Goal: Find specific page/section: Find specific page/section

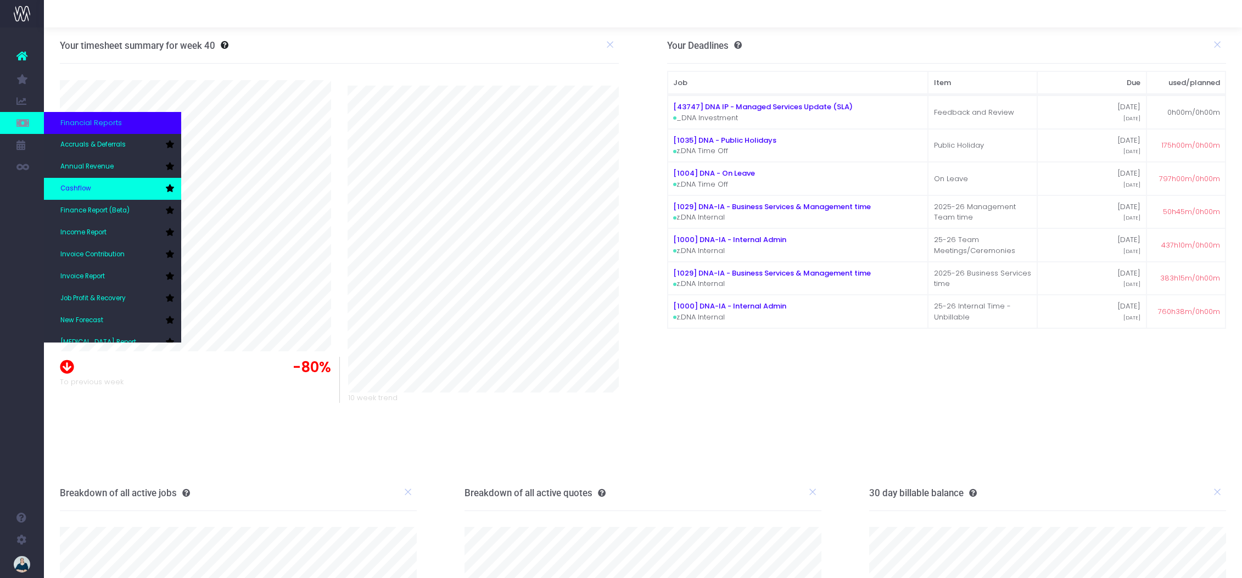
scroll to position [55, 0]
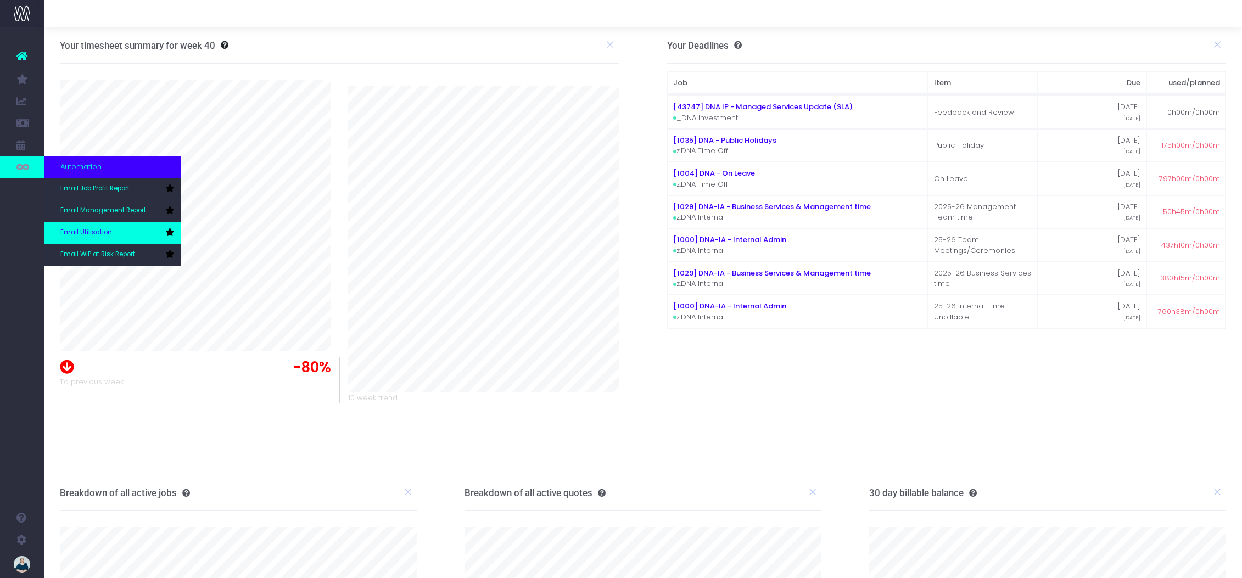
click at [81, 234] on span "Email Utilisation" at bounding box center [86, 233] width 52 height 10
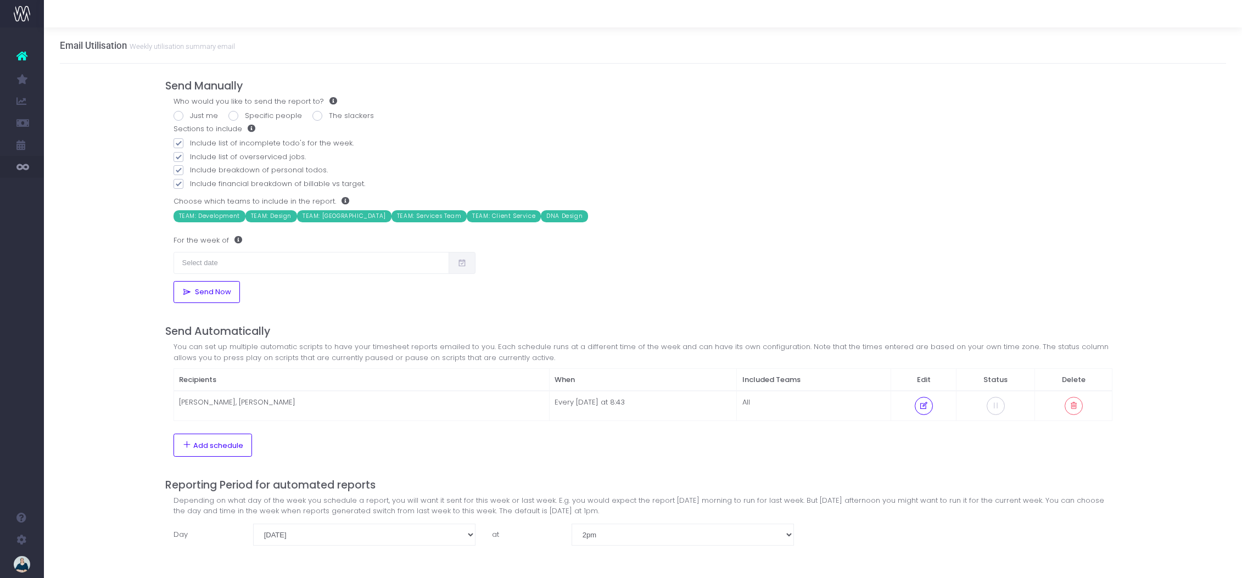
click at [234, 116] on span at bounding box center [233, 116] width 10 height 10
click at [245, 116] on input "Specific people" at bounding box center [248, 113] width 7 height 7
radio input "true"
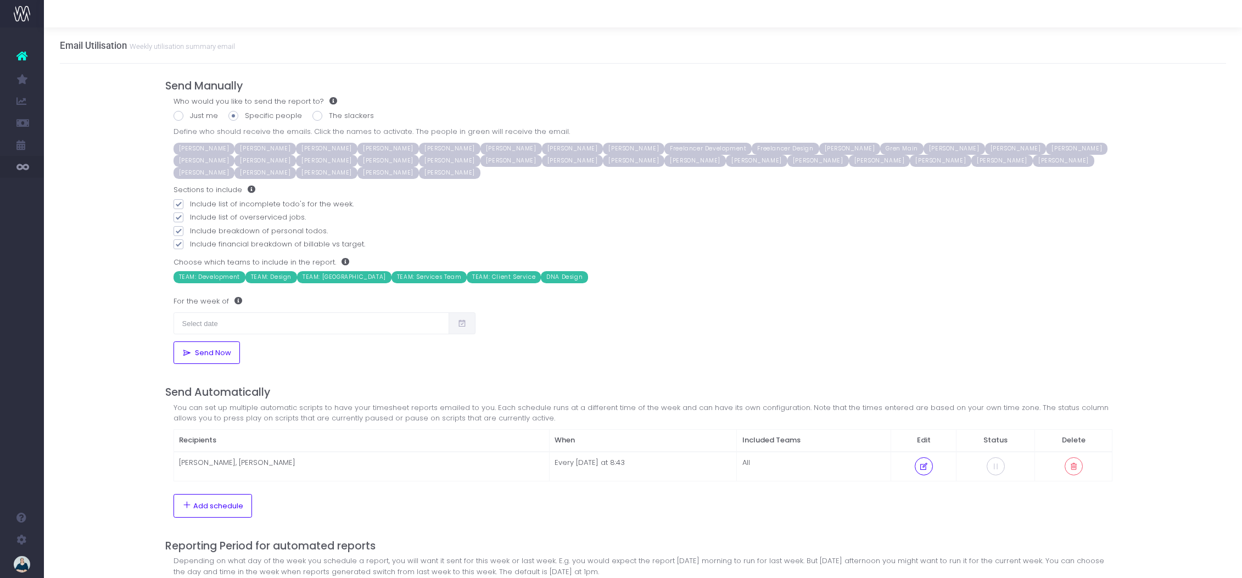
click at [254, 146] on span "[PERSON_NAME]" at bounding box center [264, 149] width 61 height 12
click at [924, 147] on span "[PERSON_NAME]" at bounding box center [954, 149] width 61 height 12
click at [726, 163] on span "Matt Bondi" at bounding box center [756, 161] width 61 height 12
click at [357, 167] on span "Steve Maskell" at bounding box center [326, 173] width 61 height 12
click at [419, 172] on span "[PERSON_NAME]" at bounding box center [449, 173] width 61 height 12
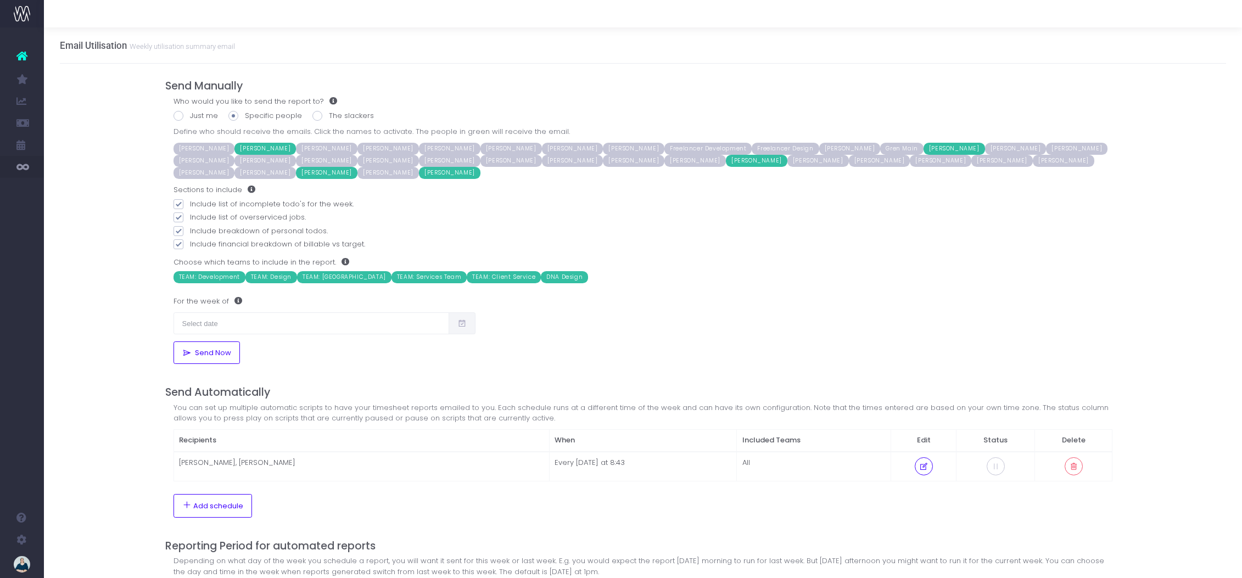
click at [183, 117] on span at bounding box center [179, 116] width 10 height 10
click at [190, 117] on input "Just me" at bounding box center [193, 113] width 7 height 7
radio input "true"
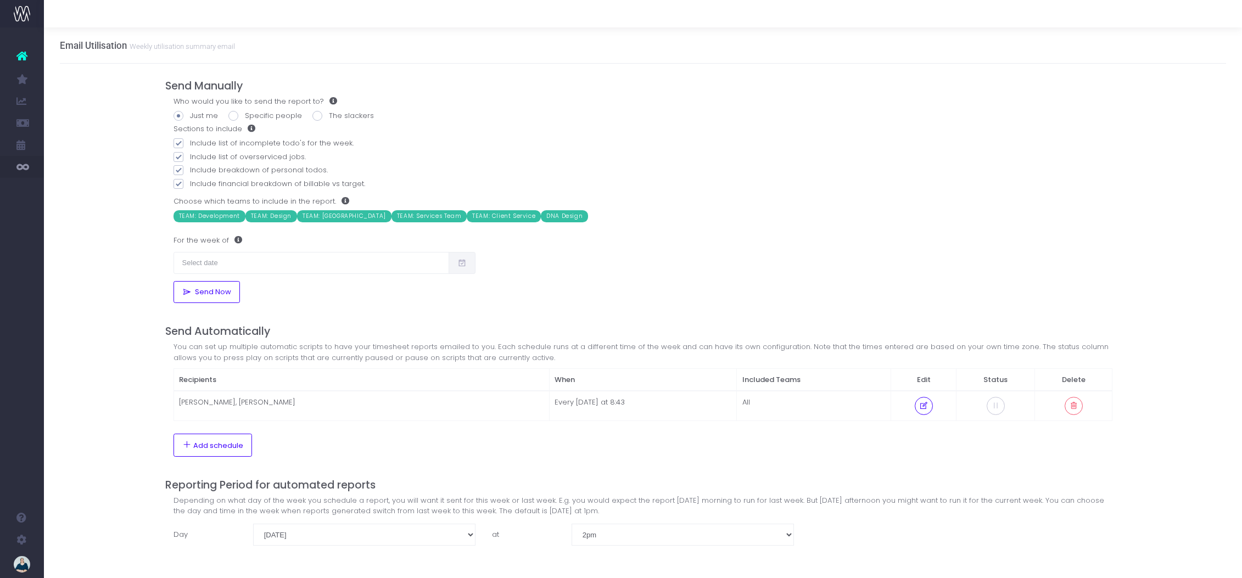
scroll to position [6, 0]
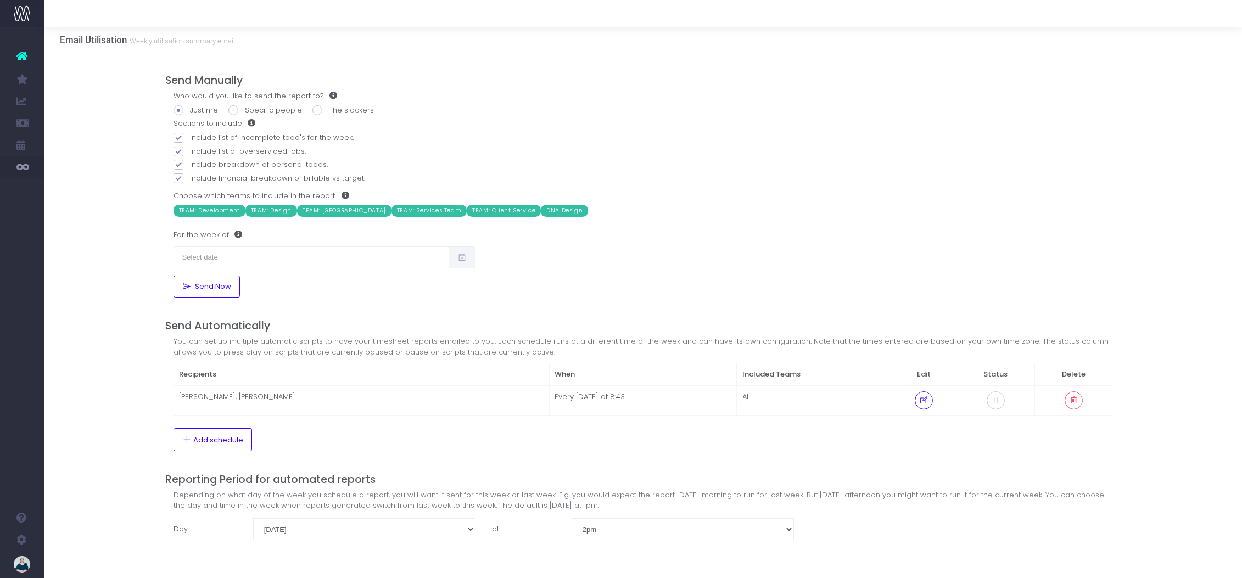
click at [21, 51] on icon at bounding box center [21, 56] width 11 height 14
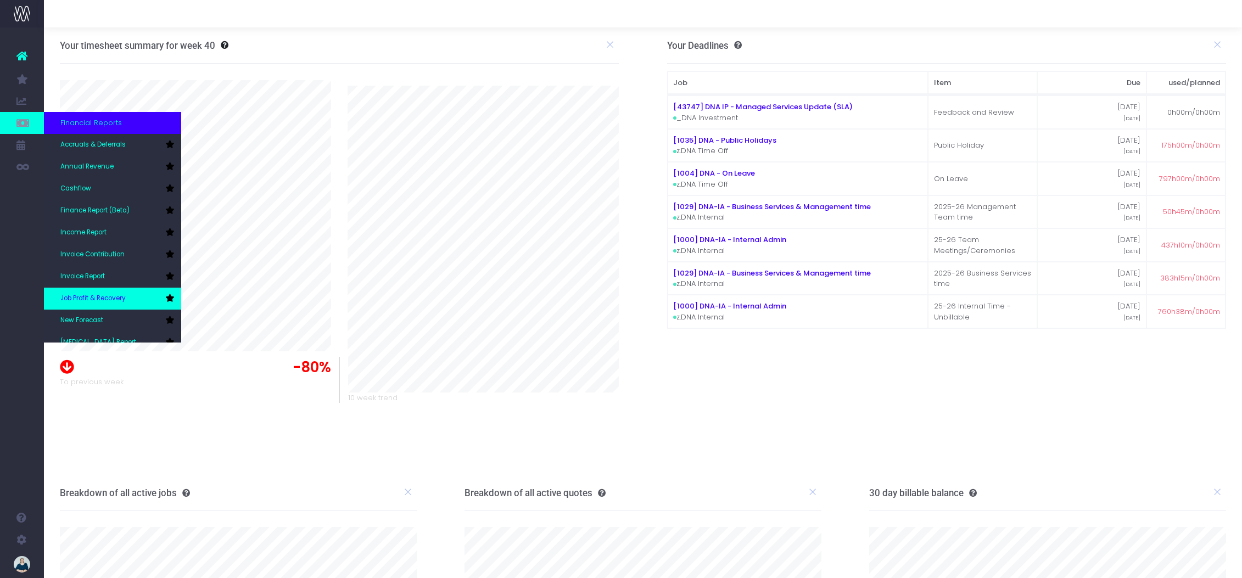
click at [114, 294] on span "Job Profit & Recovery" at bounding box center [92, 299] width 65 height 10
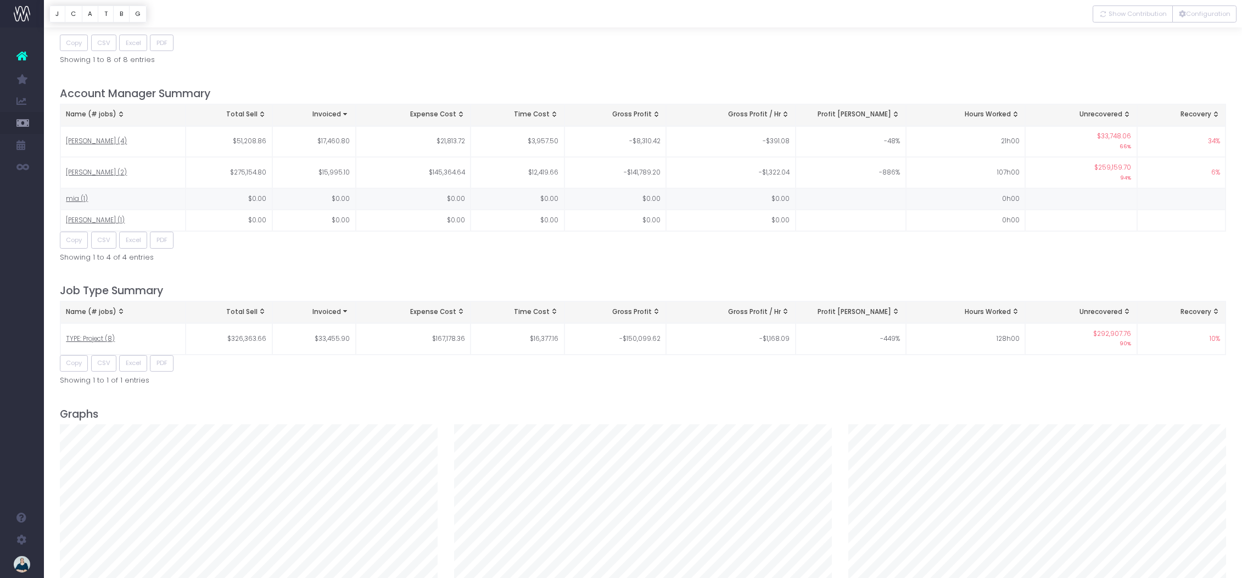
scroll to position [795, 0]
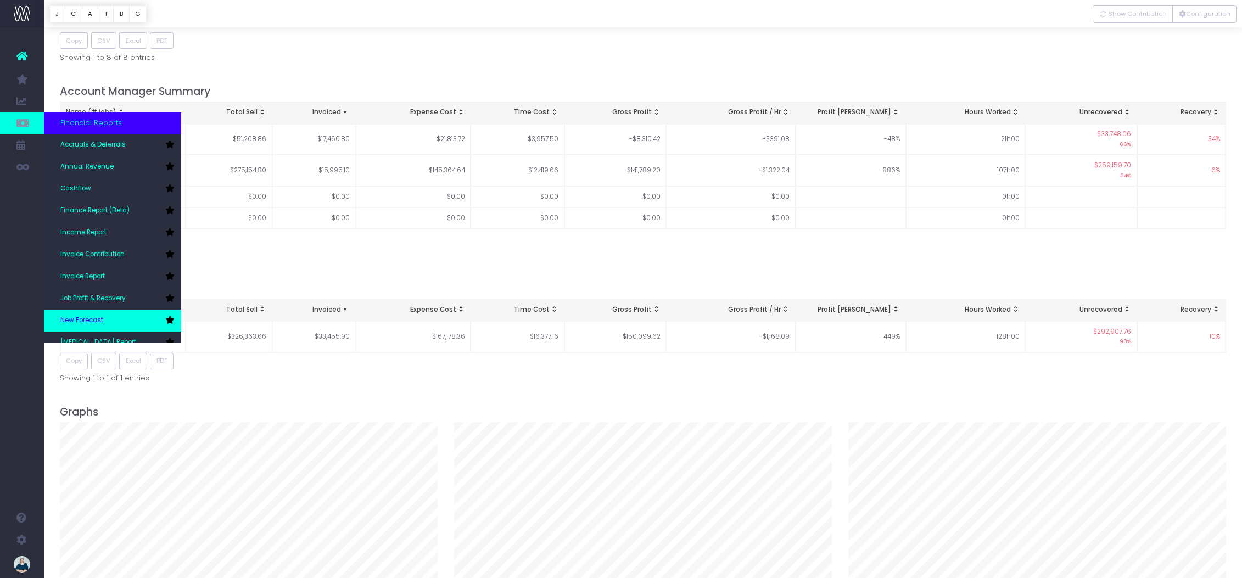
click at [98, 324] on span "New Forecast" at bounding box center [81, 321] width 43 height 10
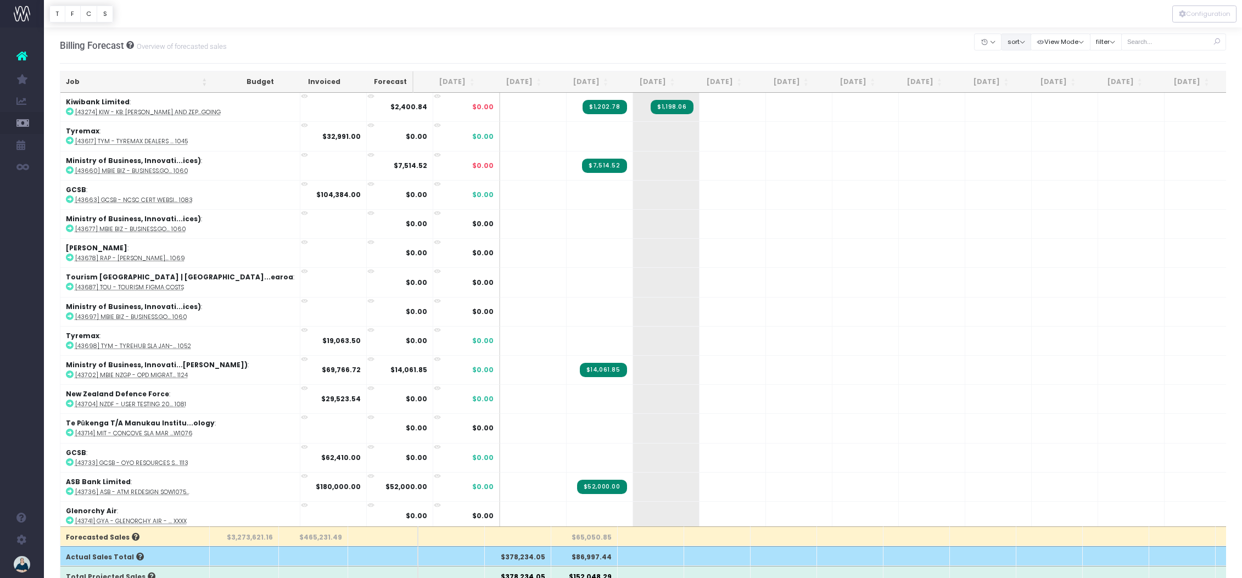
click at [1022, 42] on button "sort" at bounding box center [1016, 41] width 30 height 17
click at [1052, 80] on link "Sort by Client Name Asc" at bounding box center [1045, 81] width 86 height 19
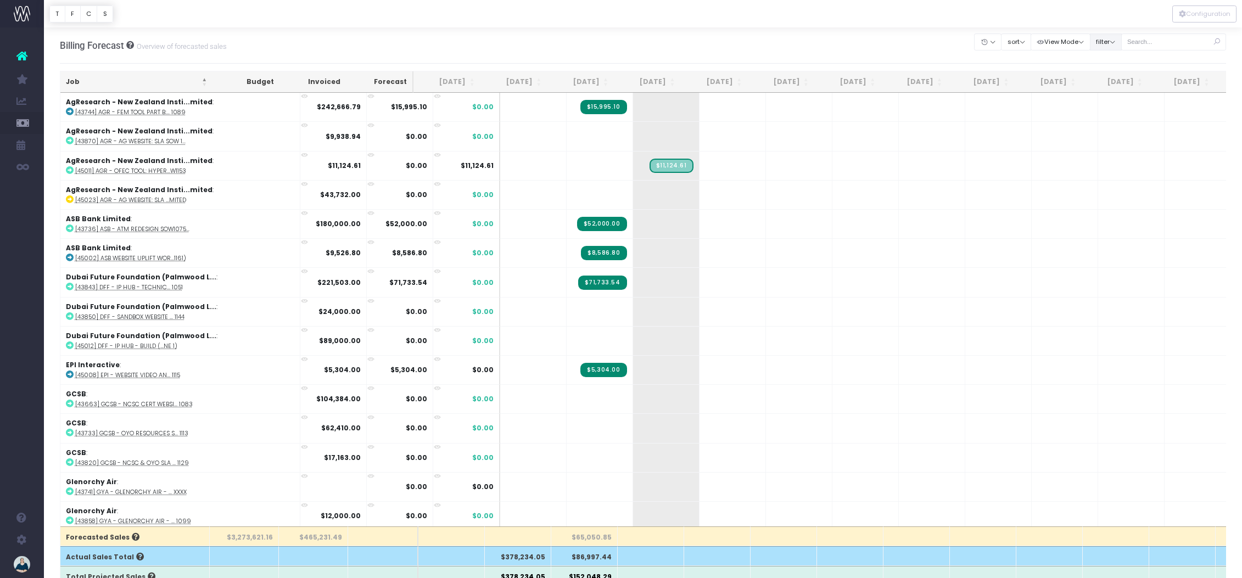
click at [1122, 43] on button "filter" at bounding box center [1106, 41] width 32 height 17
click at [1110, 163] on span at bounding box center [1105, 164] width 10 height 10
click at [1117, 163] on input "[PERSON_NAME]" at bounding box center [1120, 162] width 7 height 7
checkbox input "false"
click at [1110, 76] on span at bounding box center [1105, 76] width 10 height 10
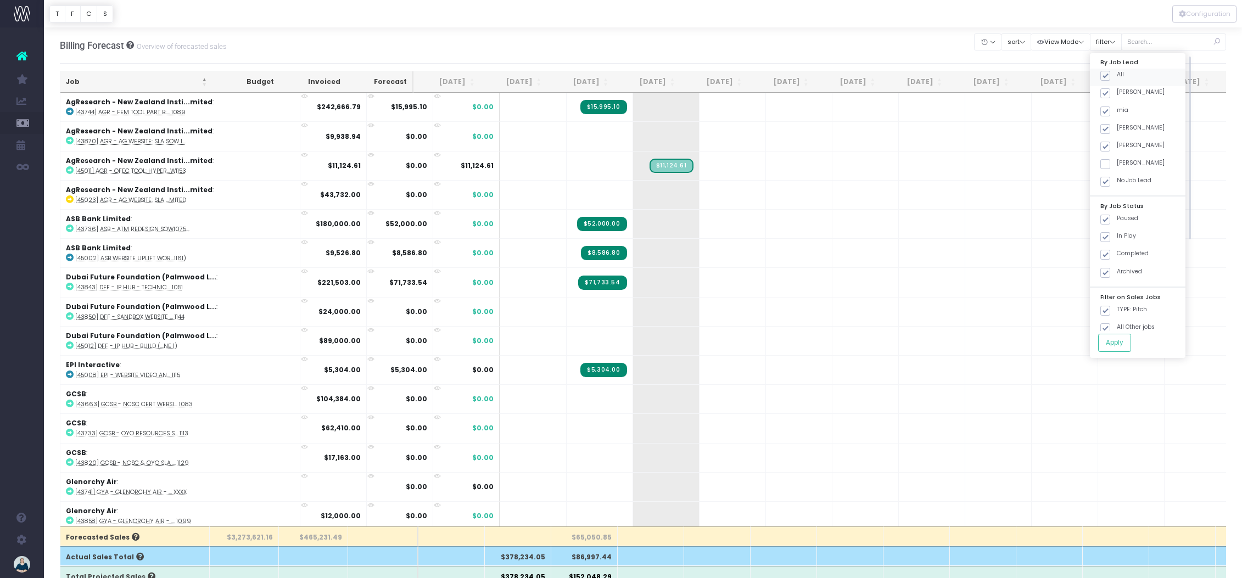
click at [1120, 76] on input "All" at bounding box center [1120, 73] width 7 height 7
checkbox input "false"
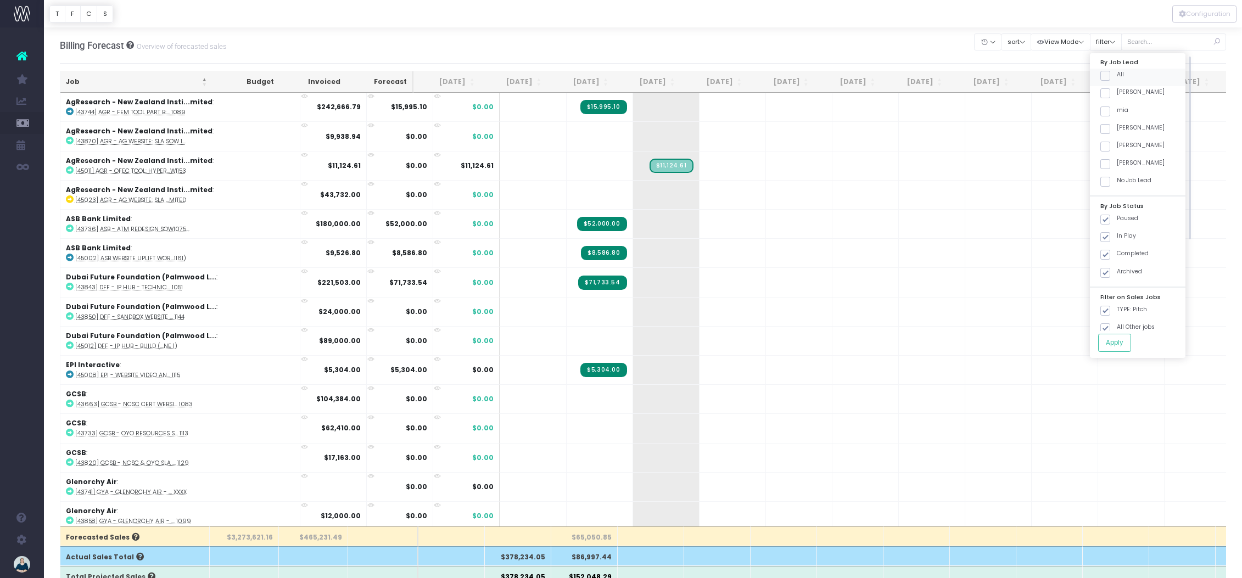
checkbox input "false"
drag, startPoint x: 1115, startPoint y: 91, endPoint x: 1122, endPoint y: 99, distance: 10.9
click at [1110, 92] on span at bounding box center [1105, 93] width 10 height 10
click at [1117, 92] on input "[PERSON_NAME]" at bounding box center [1120, 91] width 7 height 7
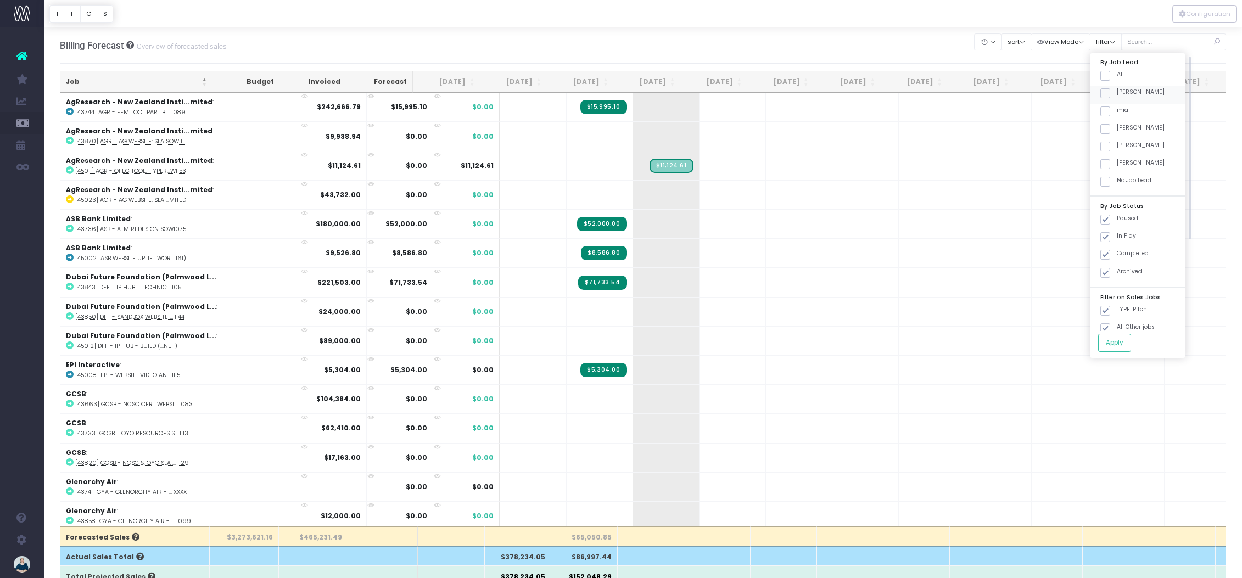
checkbox input "true"
click at [1110, 109] on span at bounding box center [1105, 112] width 10 height 10
click at [1118, 109] on input "mia" at bounding box center [1120, 109] width 7 height 7
checkbox input "true"
click at [1110, 126] on span at bounding box center [1105, 129] width 10 height 10
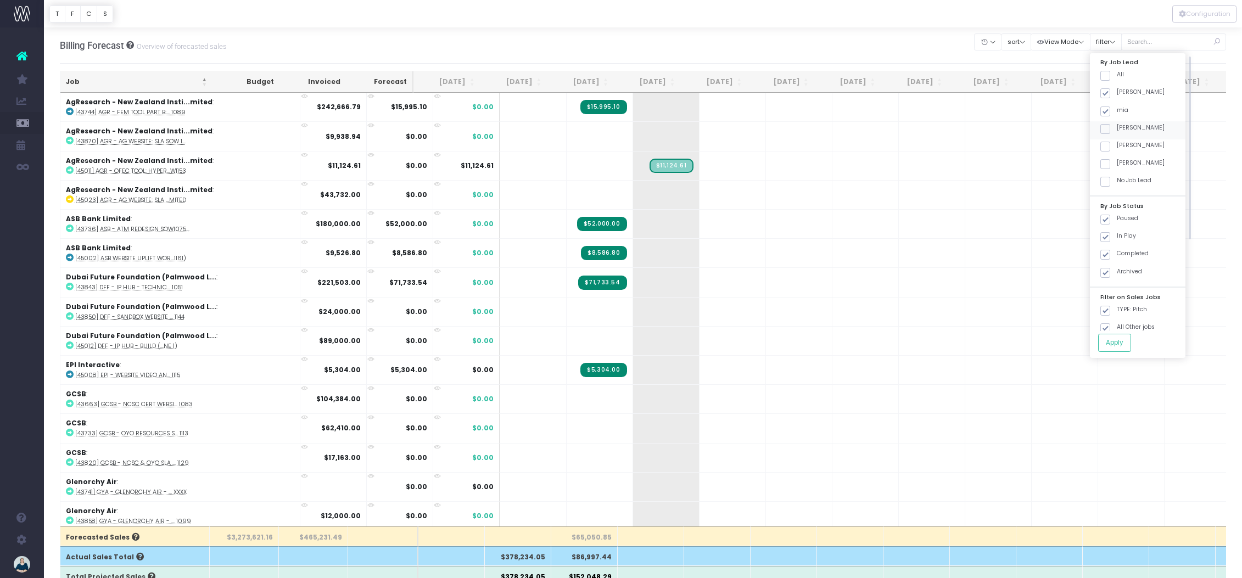
click at [1117, 126] on input "[PERSON_NAME]" at bounding box center [1120, 127] width 7 height 7
checkbox input "true"
click at [1110, 148] on span at bounding box center [1105, 147] width 10 height 10
click at [1117, 148] on input "[PERSON_NAME]" at bounding box center [1120, 144] width 7 height 7
checkbox input "true"
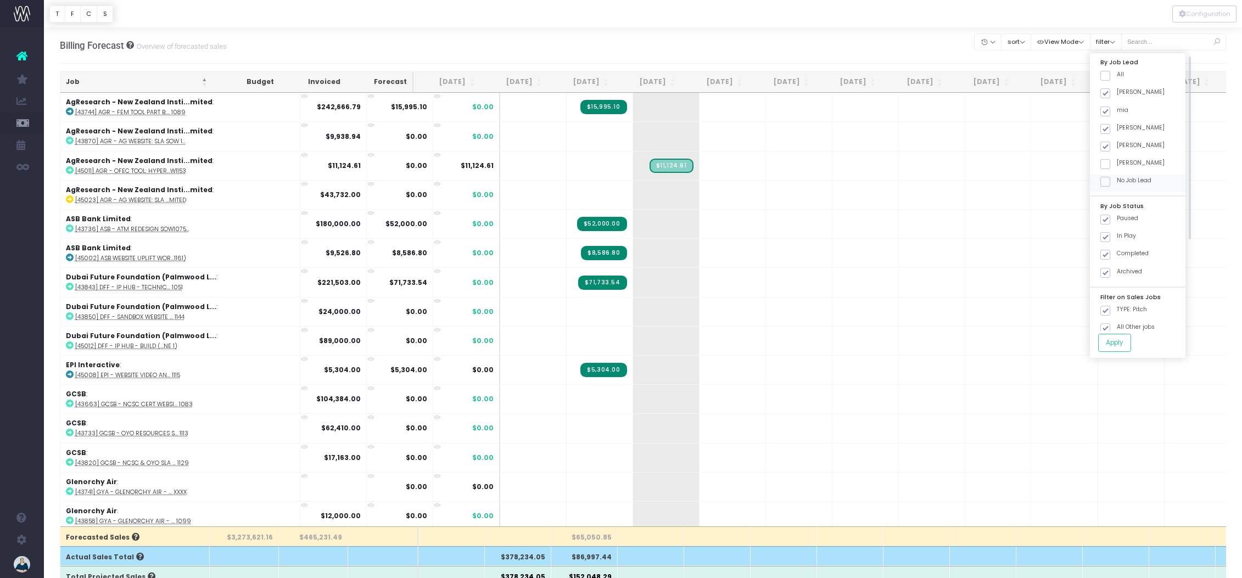
click at [1110, 184] on span at bounding box center [1105, 182] width 10 height 10
click at [1117, 183] on input "No Job Lead" at bounding box center [1120, 179] width 7 height 7
checkbox input "true"
click at [1125, 343] on button "Apply" at bounding box center [1114, 343] width 33 height 18
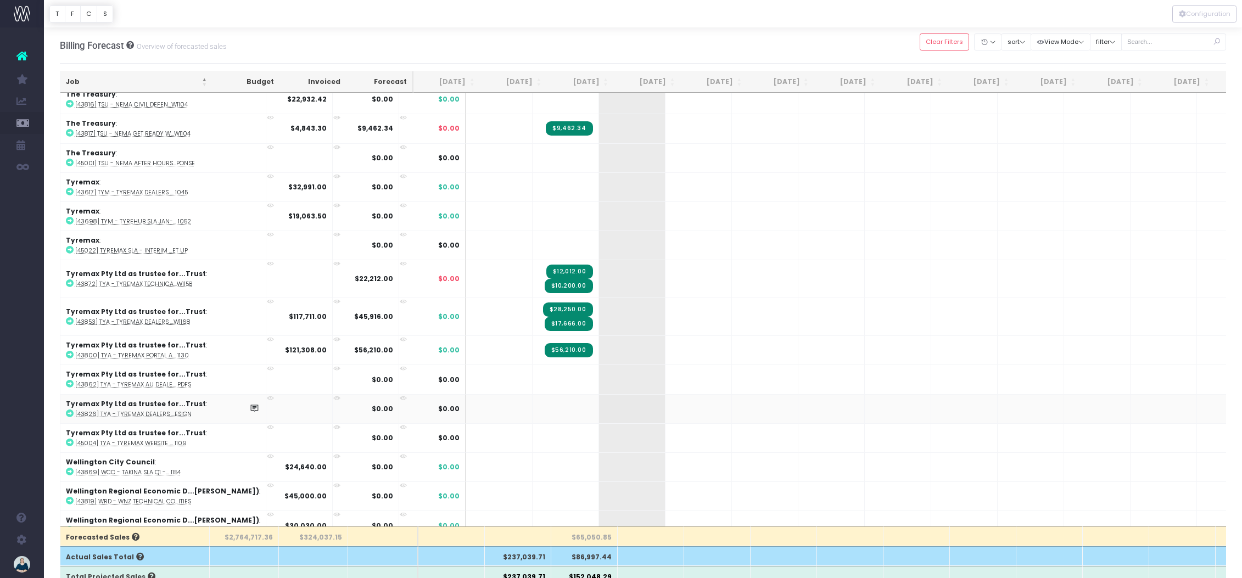
scroll to position [1779, 0]
click at [1028, 44] on button "sort" at bounding box center [1016, 41] width 30 height 17
